Goal: Task Accomplishment & Management: Use online tool/utility

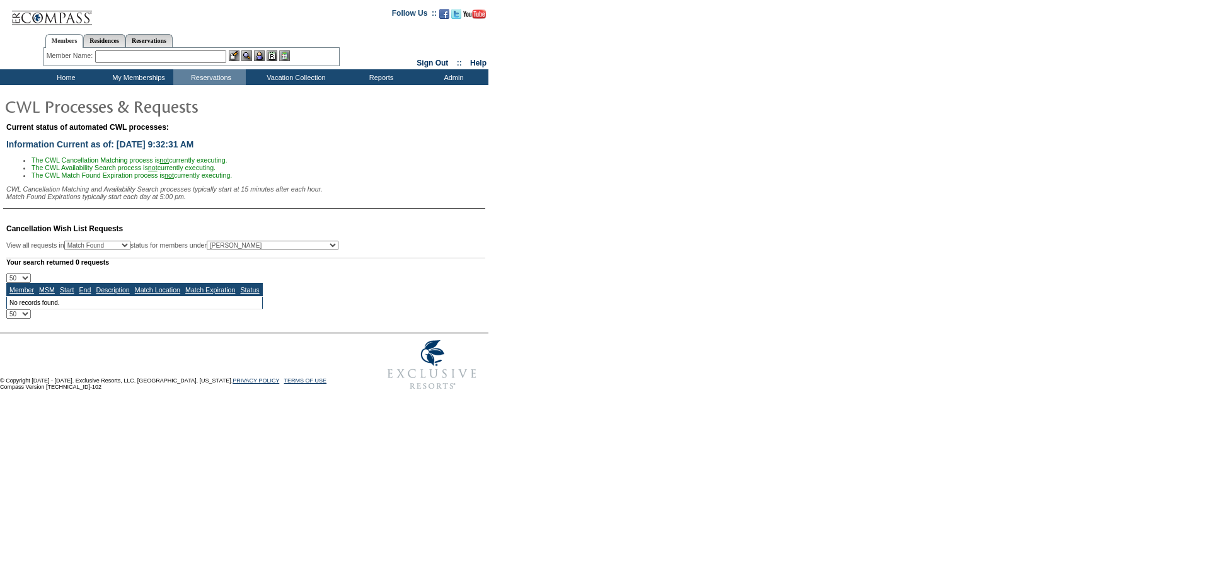
select select "50"
click at [290, 250] on select "All MSMs [PERSON_NAME] Accounting (MSM), Team Admin, IT Group Administrator, Me…" at bounding box center [273, 245] width 132 height 9
select select "-1"
click at [239, 248] on select "All MSMs [PERSON_NAME] Accounting (MSM), Team Admin, IT Group Administrator, Me…" at bounding box center [273, 245] width 132 height 9
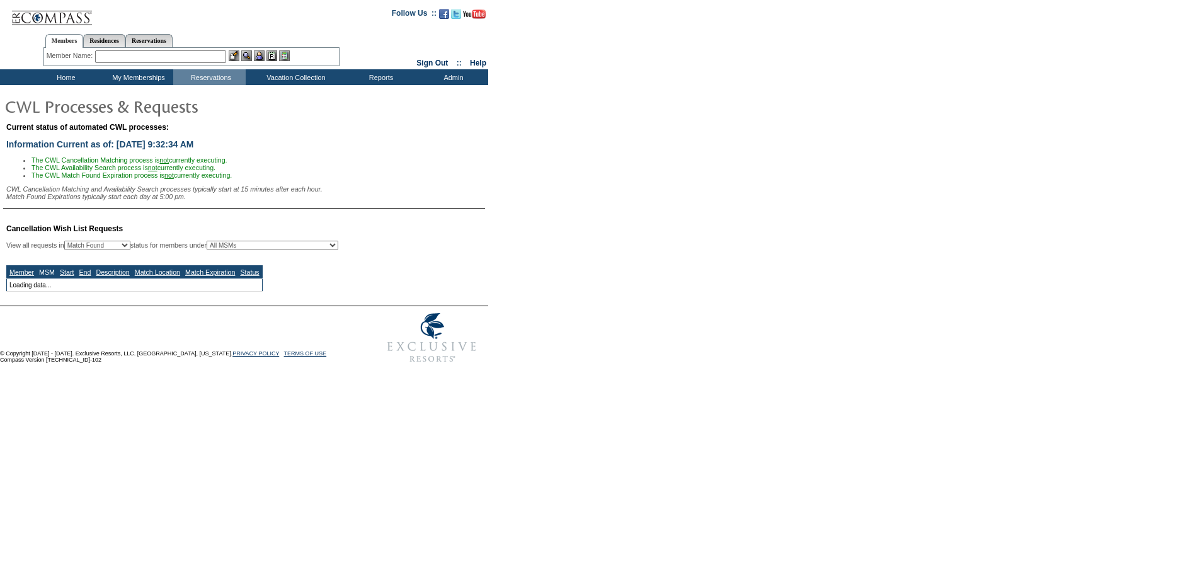
select select "50"
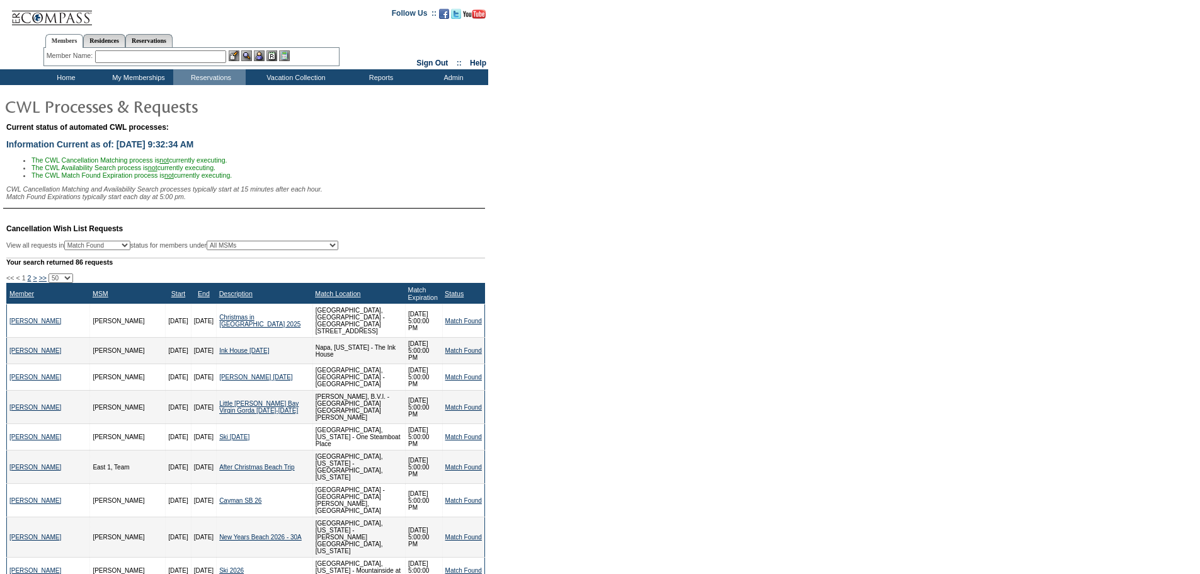
click at [408, 301] on link "Match Expiration" at bounding box center [423, 293] width 30 height 15
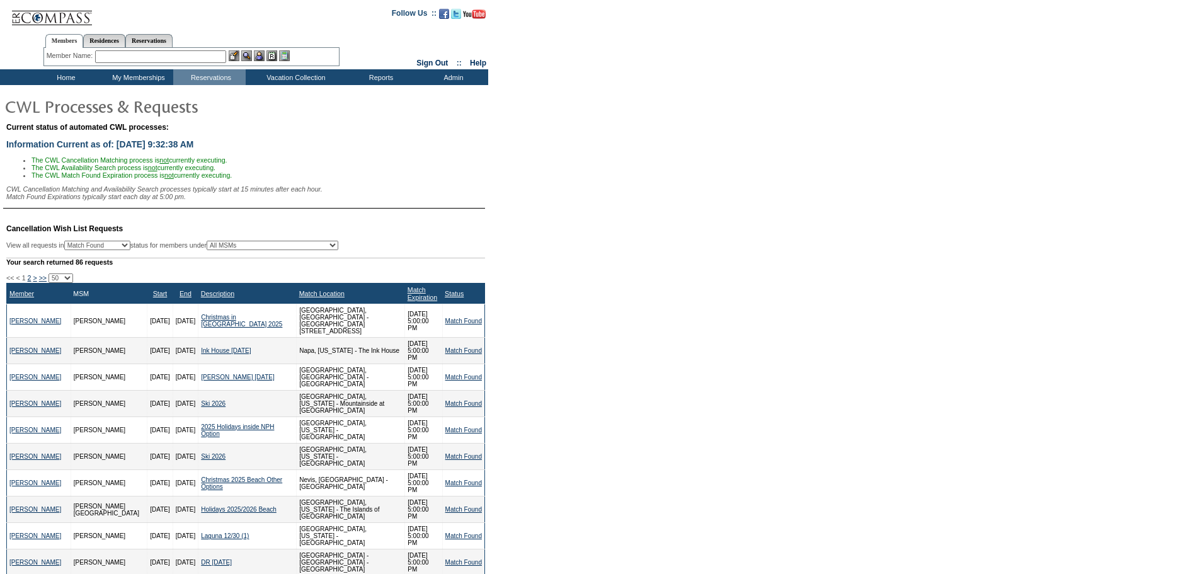
click at [77, 297] on link "MSM" at bounding box center [81, 294] width 16 height 8
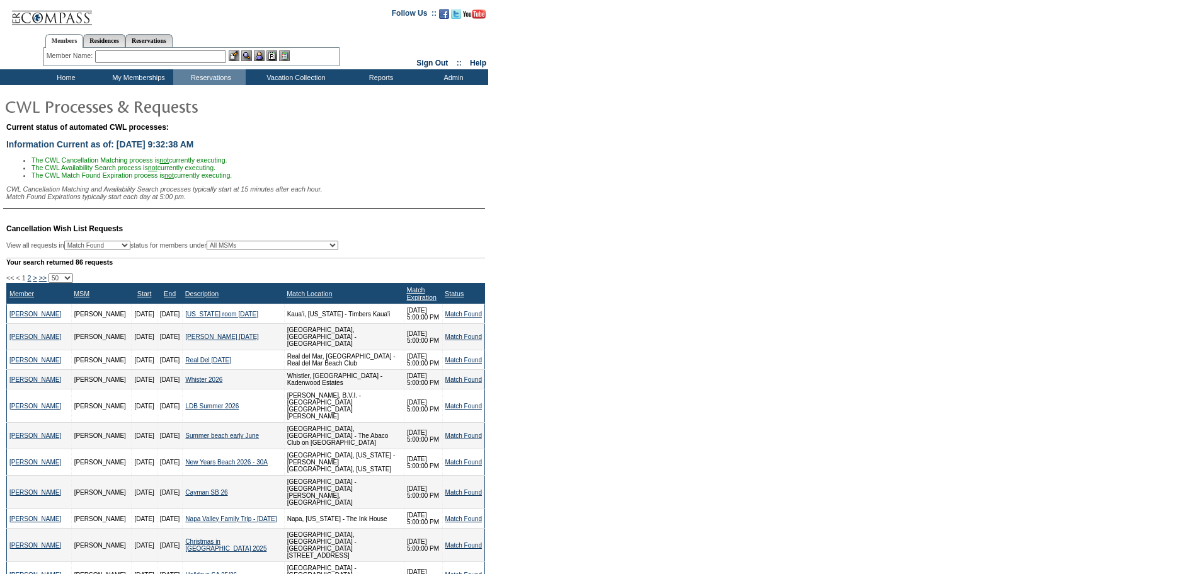
click at [420, 301] on div "Match Expiration" at bounding box center [422, 293] width 33 height 15
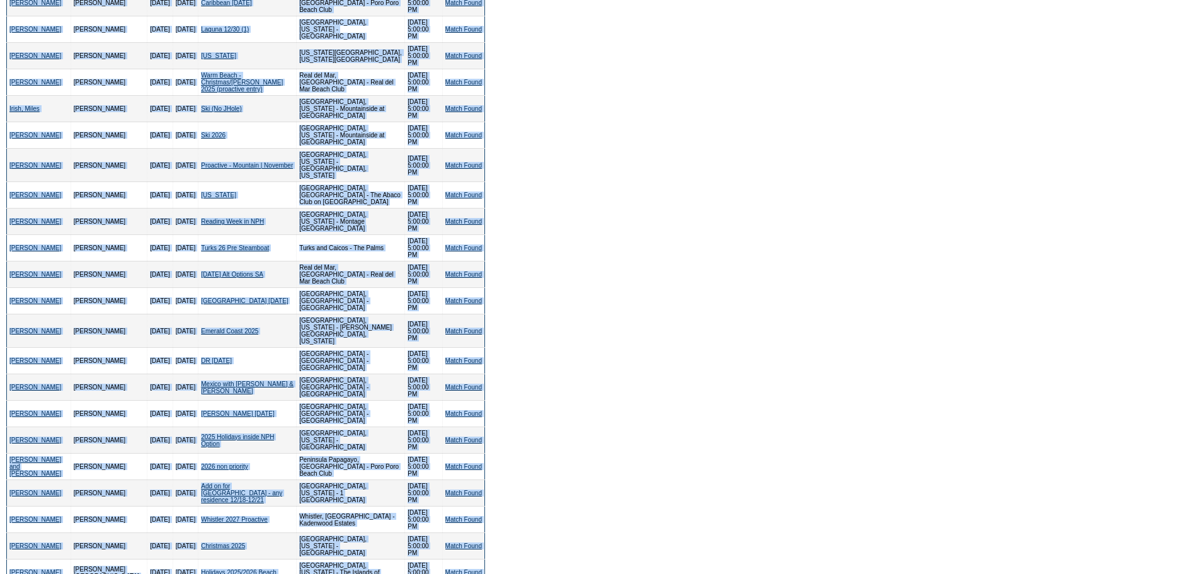
scroll to position [812, 0]
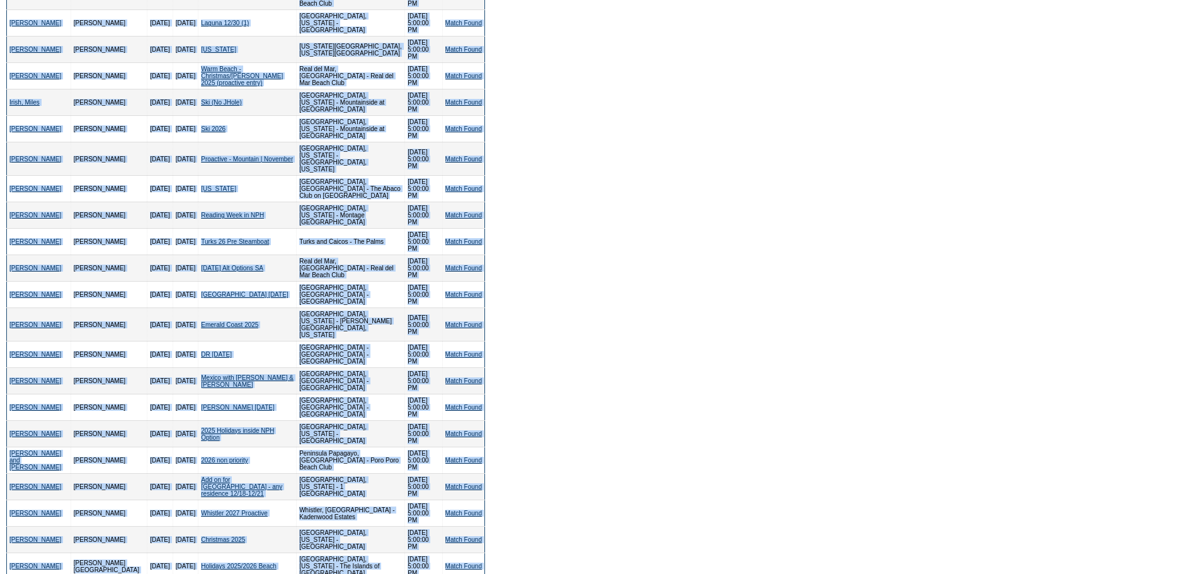
drag, startPoint x: 5, startPoint y: 297, endPoint x: 481, endPoint y: 469, distance: 505.6
click at [481, 469] on td "Cancellation Wish List Requests View all requests in Any Open / Processing Matc…" at bounding box center [244, 159] width 482 height 1512
copy div "<< < 1 2 > >> 10 25 50 100 500 Member MSM Start End Description Match Location …"
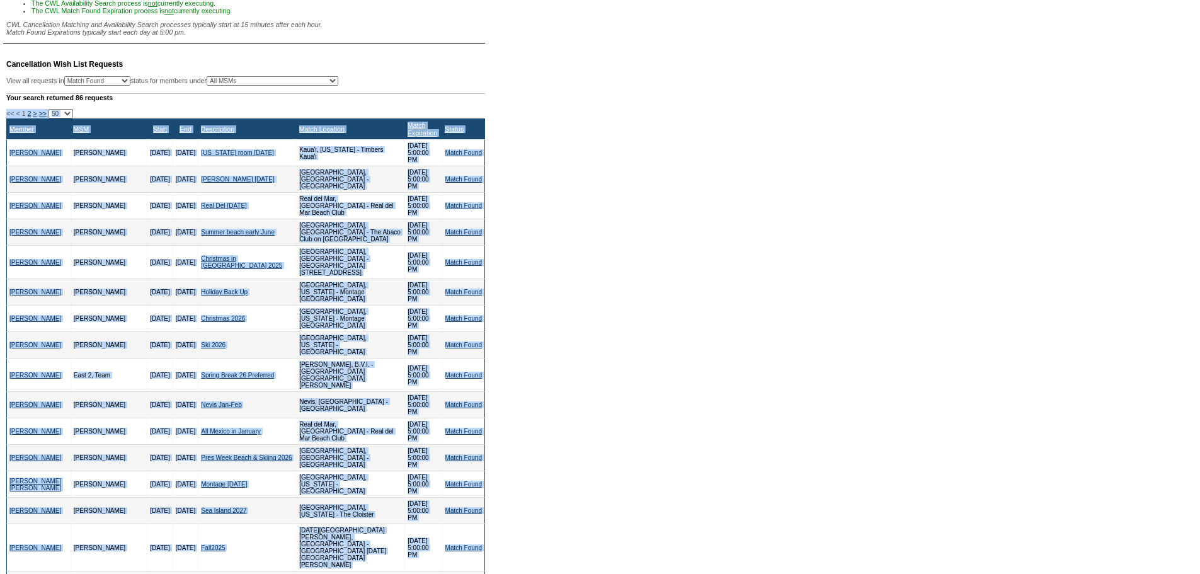
scroll to position [0, 0]
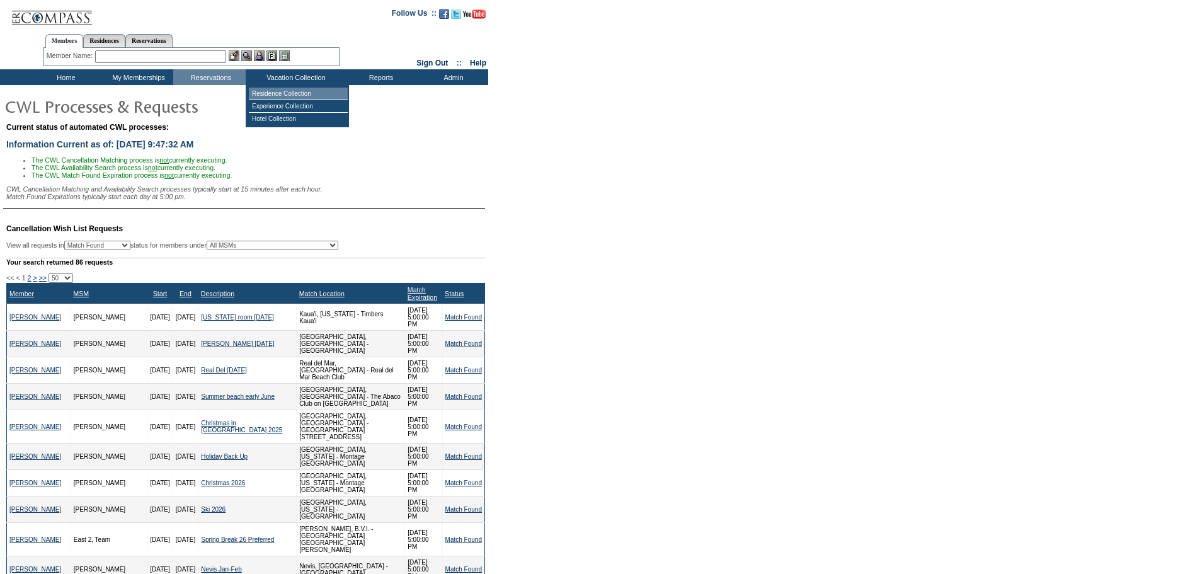
click at [313, 97] on td "Residence Collection" at bounding box center [298, 94] width 99 height 13
